Goal: Transaction & Acquisition: Purchase product/service

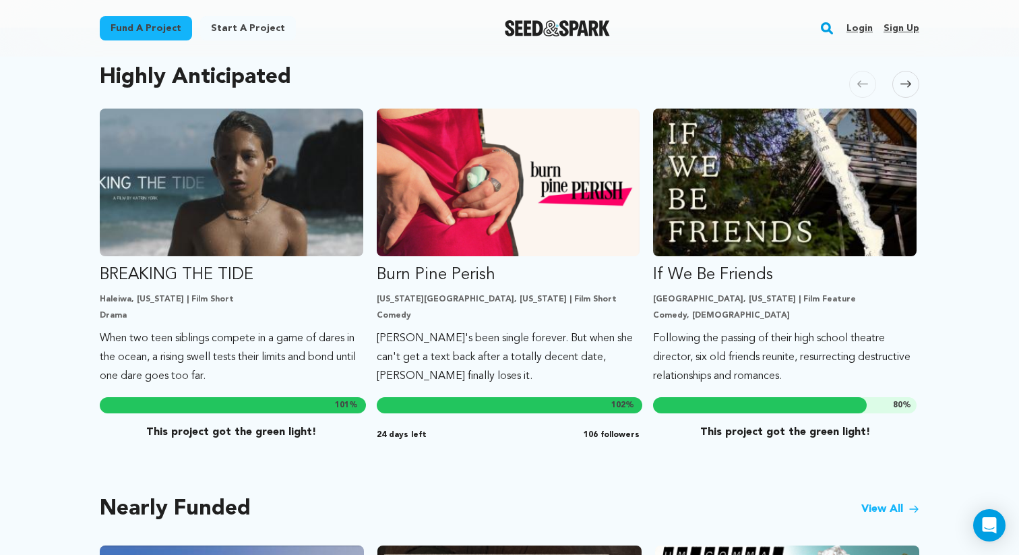
scroll to position [723, 0]
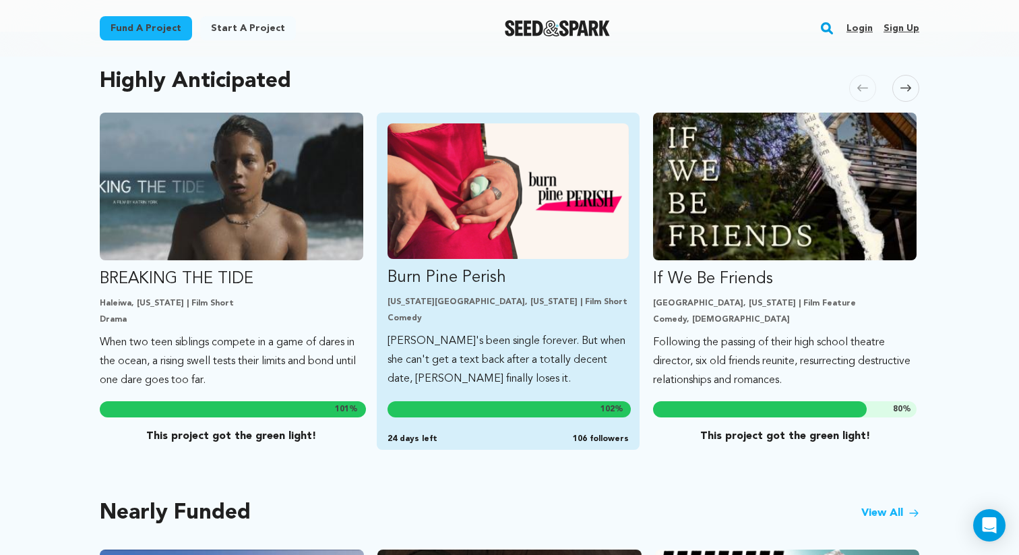
click at [448, 158] on img "Fund Burn Pine Perish" at bounding box center [508, 190] width 242 height 135
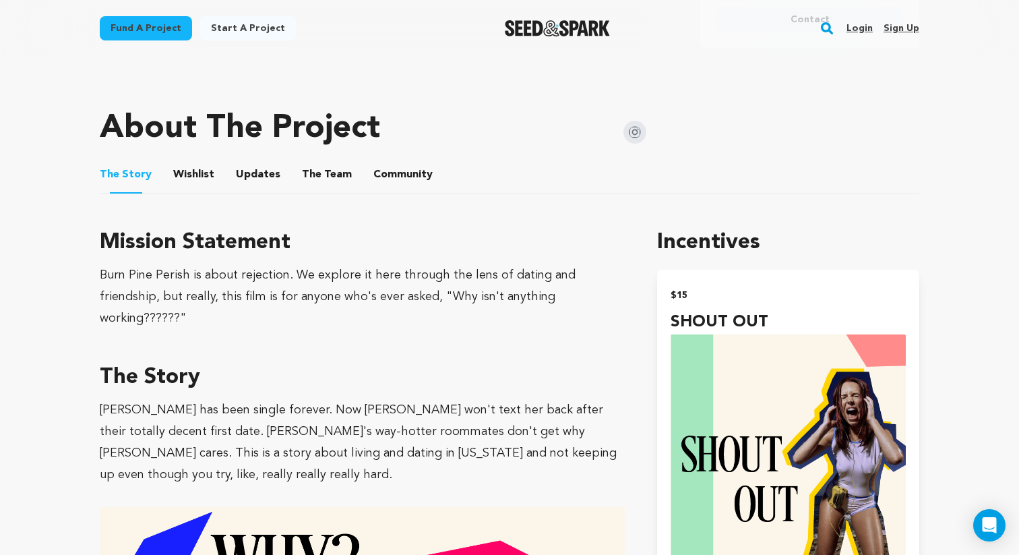
scroll to position [637, 0]
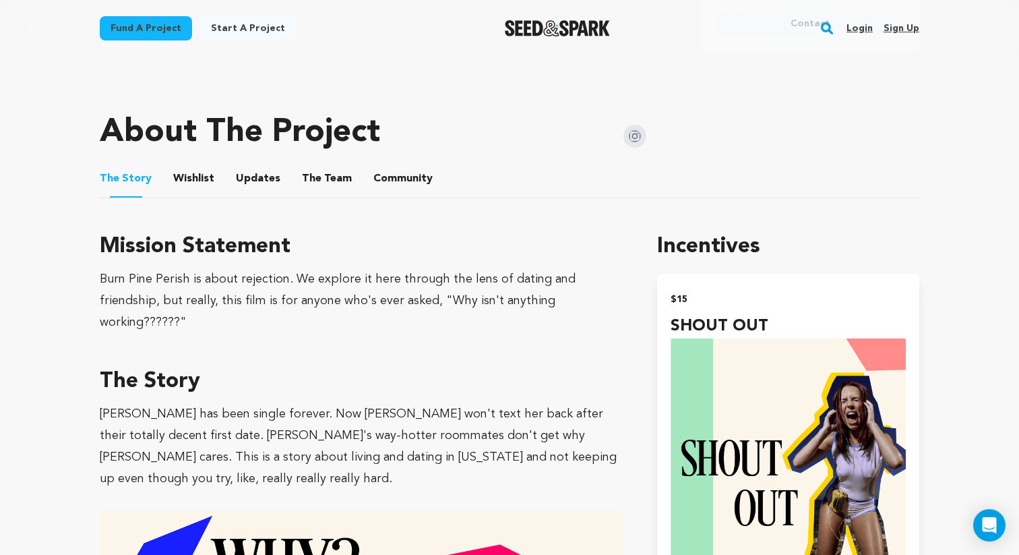
click at [320, 165] on button "The Team" at bounding box center [327, 181] width 32 height 32
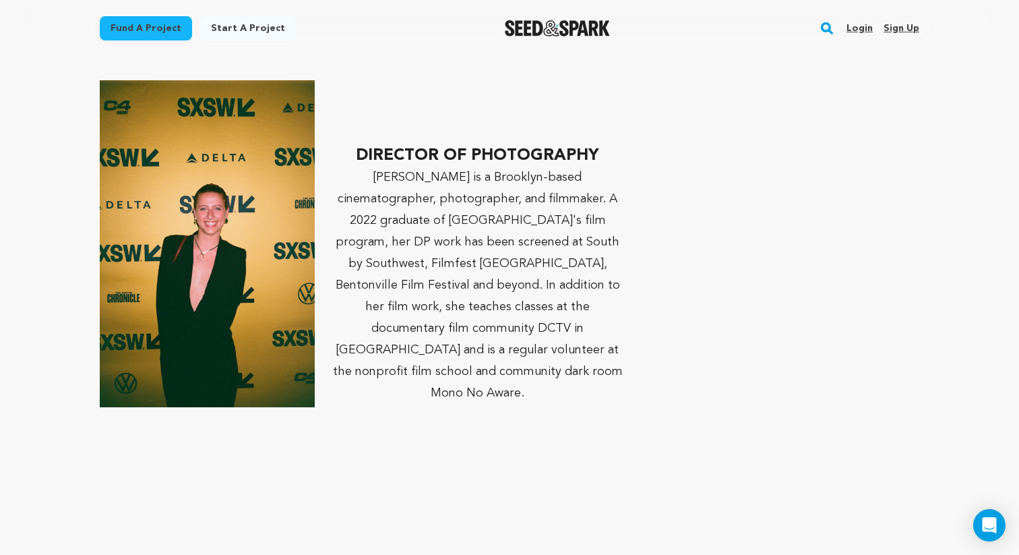
scroll to position [2669, 0]
